Goal: Transaction & Acquisition: Purchase product/service

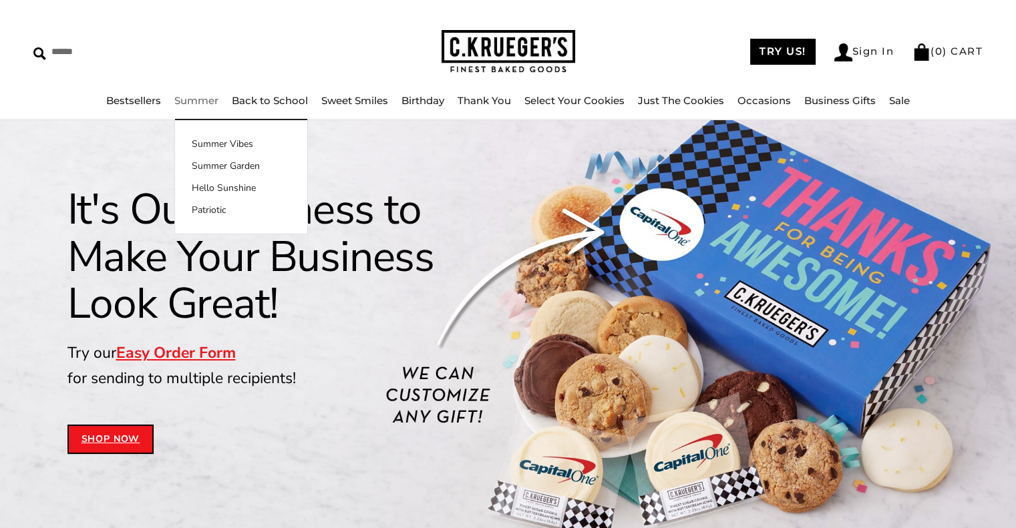
click at [204, 96] on link "Summer" at bounding box center [196, 100] width 44 height 13
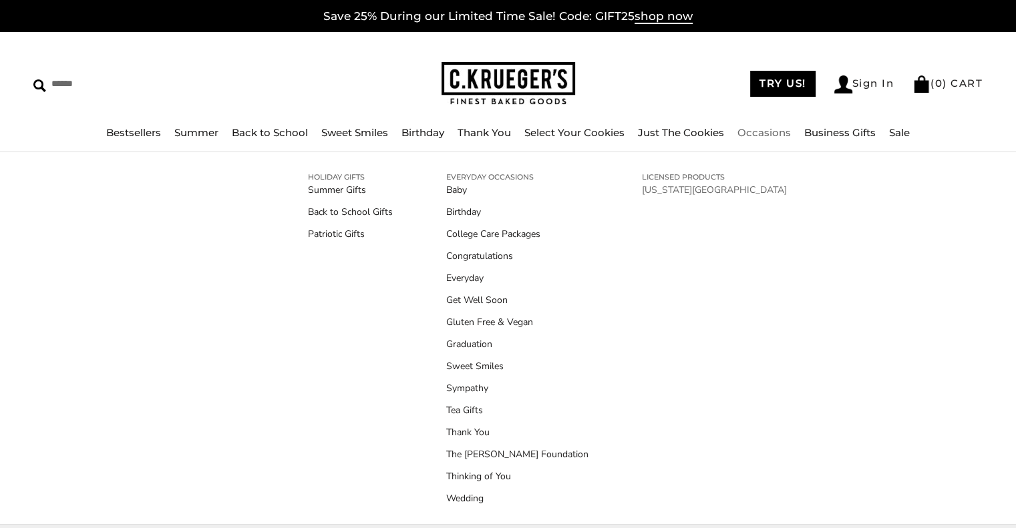
click at [704, 190] on link "[US_STATE][GEOGRAPHIC_DATA]" at bounding box center [714, 190] width 145 height 14
click at [478, 324] on link "Gluten Free & Vegan" at bounding box center [517, 322] width 142 height 14
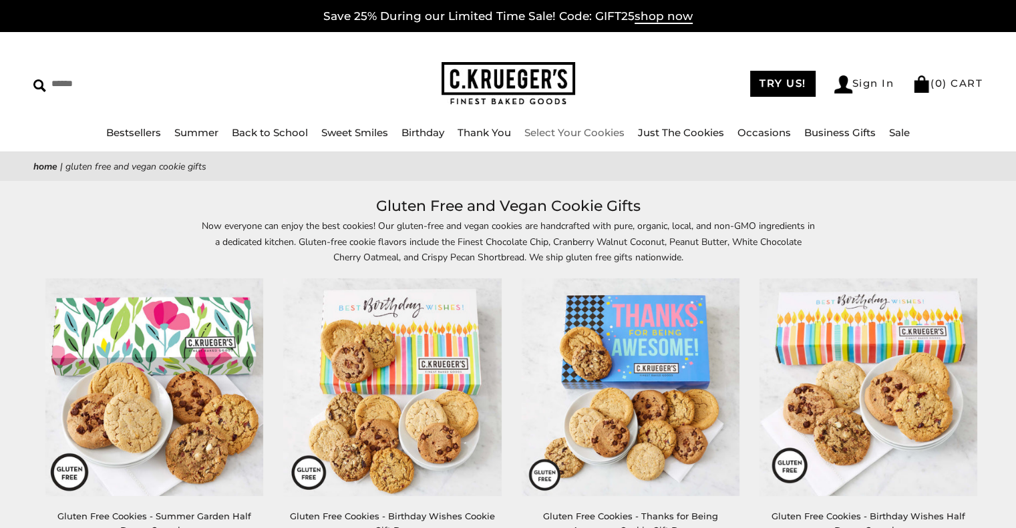
click at [584, 136] on link "Select Your Cookies" at bounding box center [574, 132] width 100 height 13
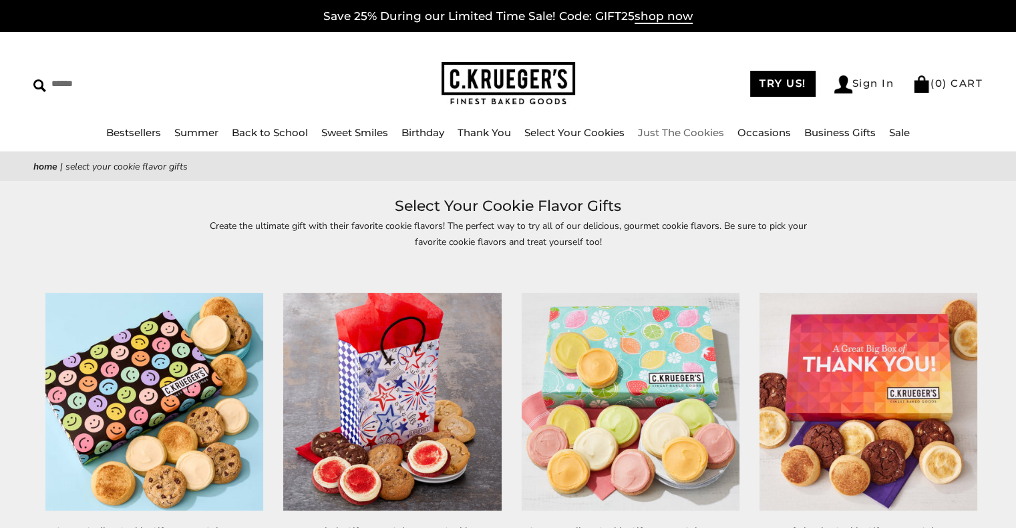
click at [686, 139] on li "Just The Cookies" at bounding box center [681, 133] width 86 height 17
click at [683, 129] on link "Just The Cookies" at bounding box center [681, 132] width 86 height 13
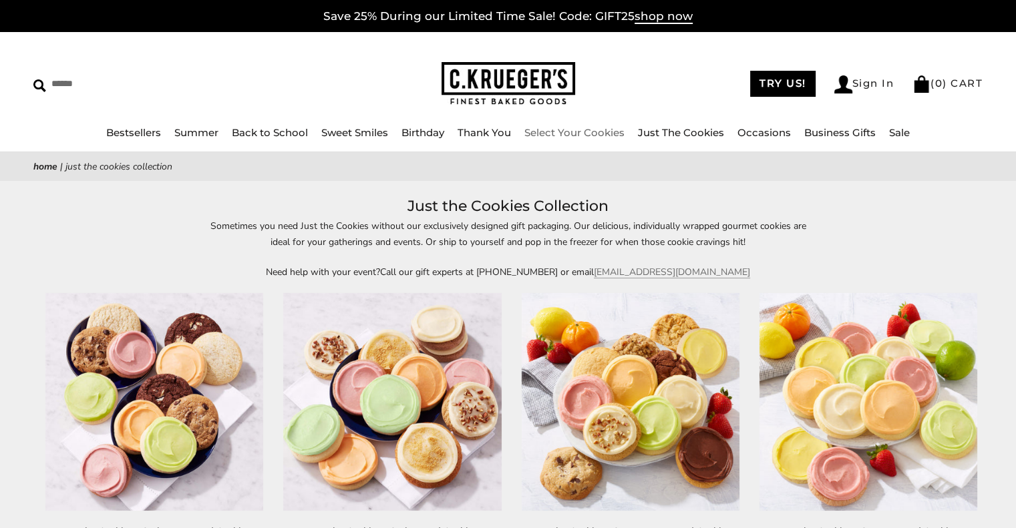
click at [478, 81] on img at bounding box center [508, 83] width 134 height 43
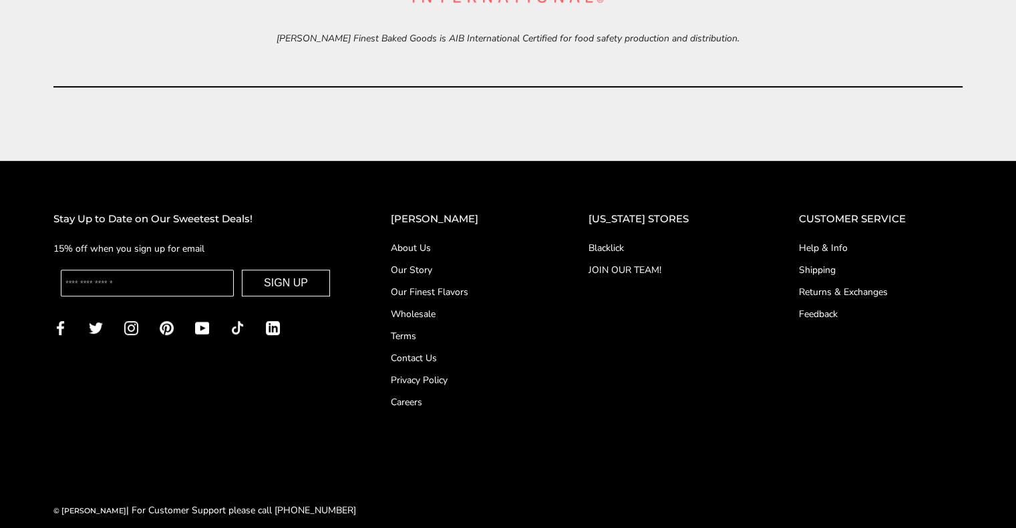
scroll to position [5652, 0]
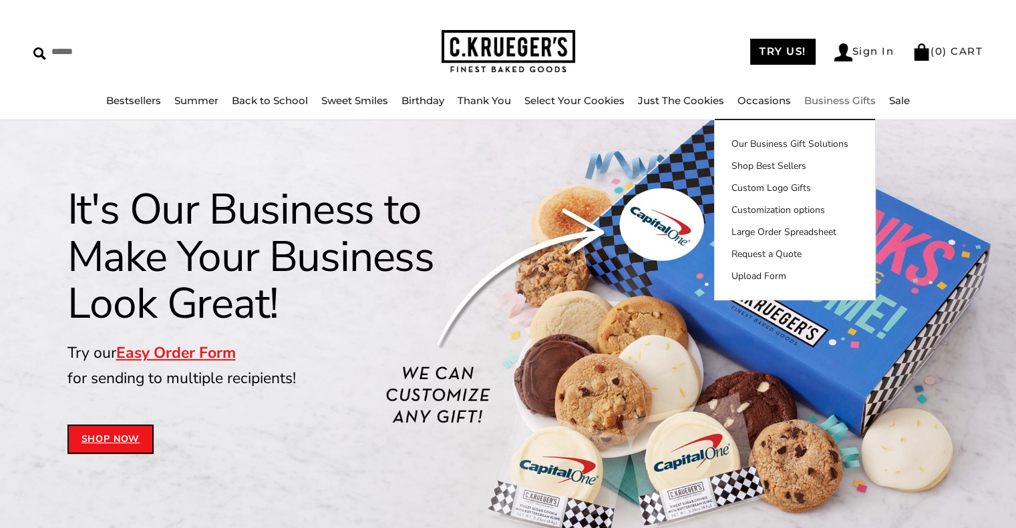
click at [848, 104] on link "Business Gifts" at bounding box center [839, 100] width 71 height 13
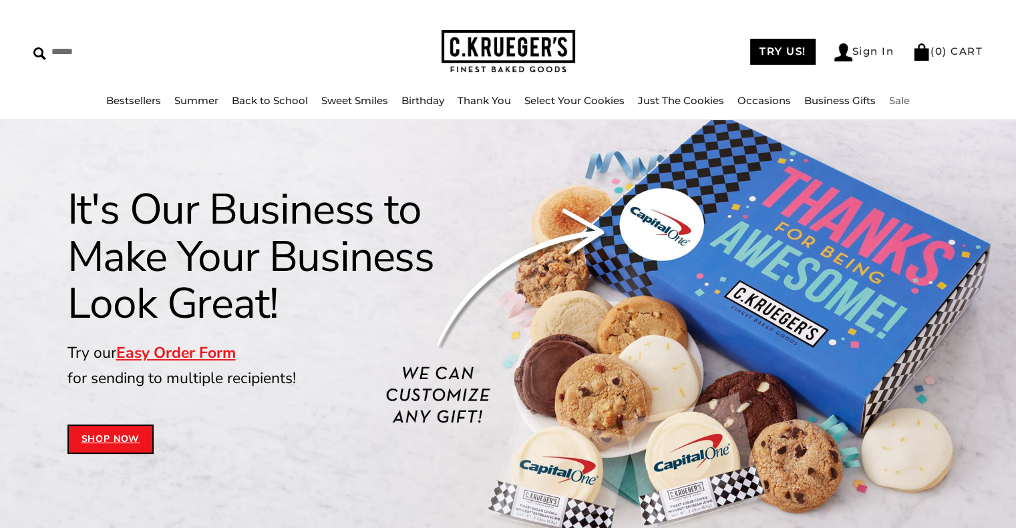
click at [903, 96] on link "Sale" at bounding box center [899, 100] width 21 height 13
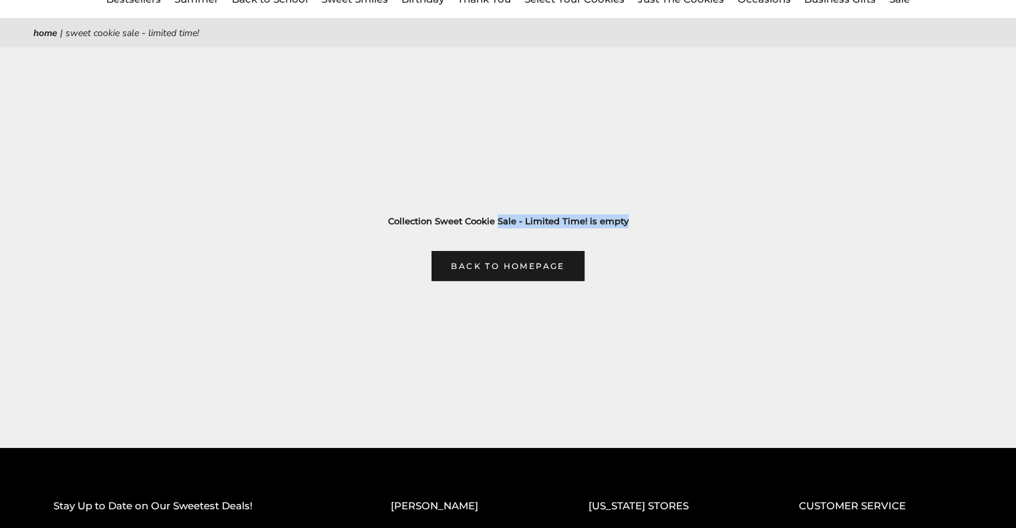
drag, startPoint x: 631, startPoint y: 217, endPoint x: 707, endPoint y: 216, distance: 75.5
click at [707, 216] on h3 "Collection Sweet Cookie Sale - Limited Time! is empty" at bounding box center [507, 221] width 909 height 14
click at [723, 213] on main "Home | Sweet Cookie Sale - Limited Time! Collection Sweet Cookie Sale - Limited…" at bounding box center [508, 150] width 1016 height 262
click at [590, 222] on h3 "Collection Sweet Cookie Sale - Limited Time! is empty" at bounding box center [507, 221] width 909 height 14
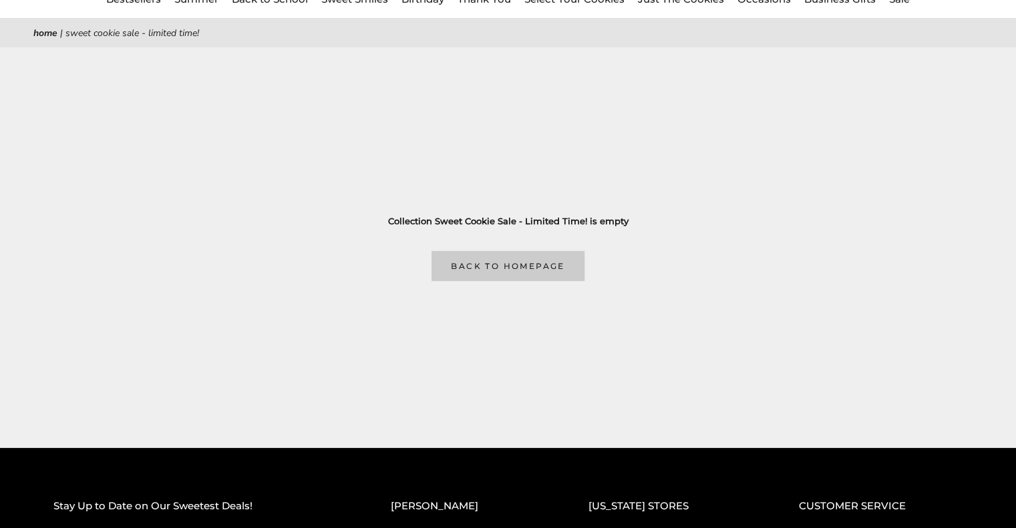
click at [536, 266] on link "Back to homepage" at bounding box center [507, 266] width 152 height 30
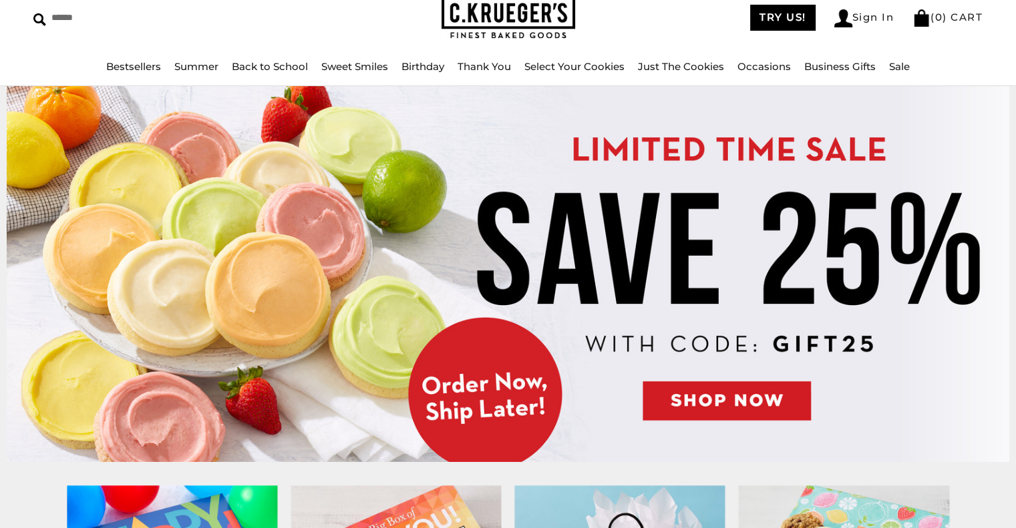
scroll to position [67, 0]
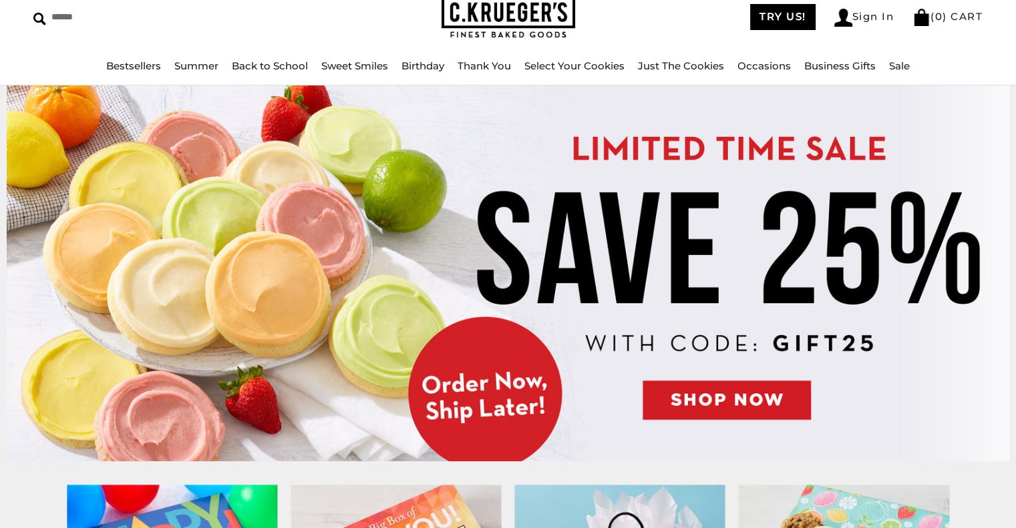
click at [734, 275] on img at bounding box center [508, 273] width 1003 height 376
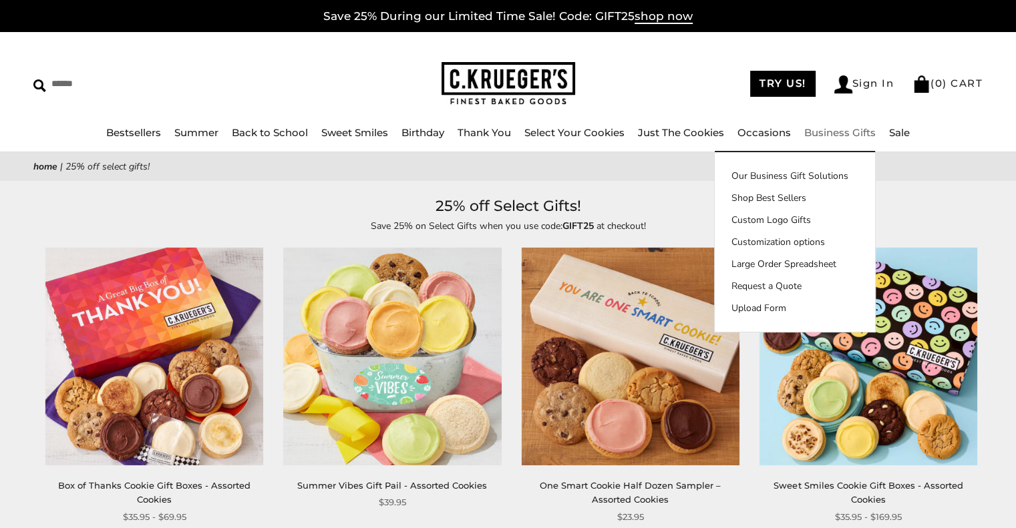
click at [493, 82] on img at bounding box center [508, 83] width 134 height 43
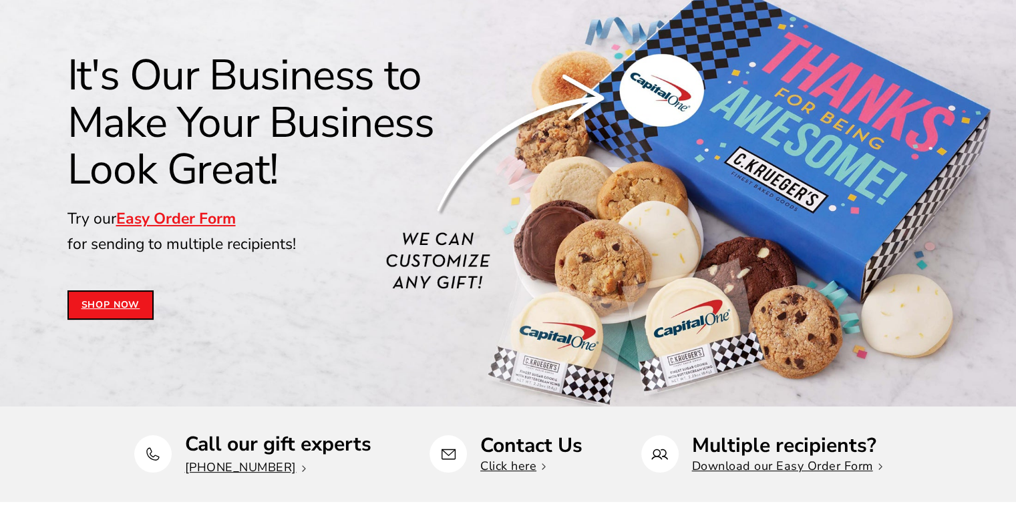
scroll to position [134, 0]
click at [196, 219] on link "Easy Order Form" at bounding box center [176, 219] width 120 height 21
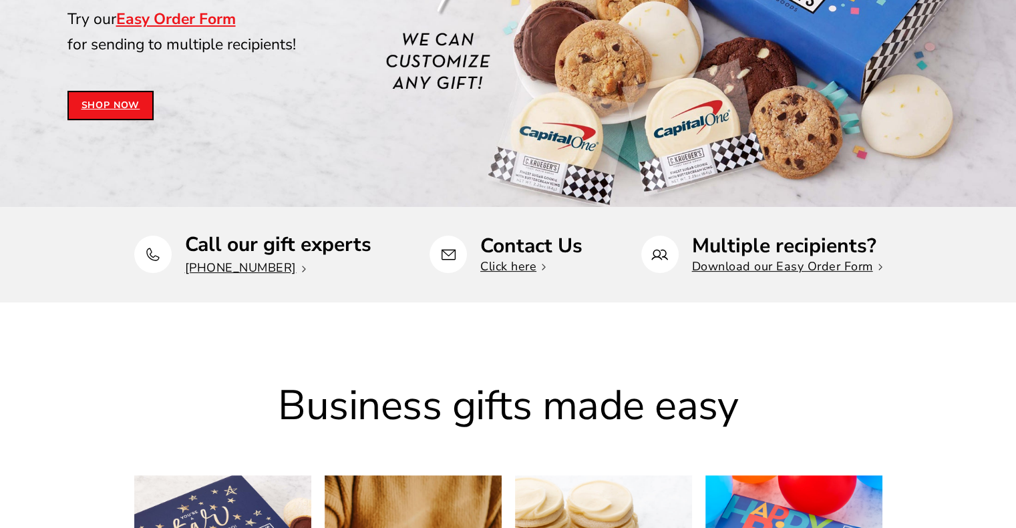
scroll to position [0, 0]
